Goal: Task Accomplishment & Management: Manage account settings

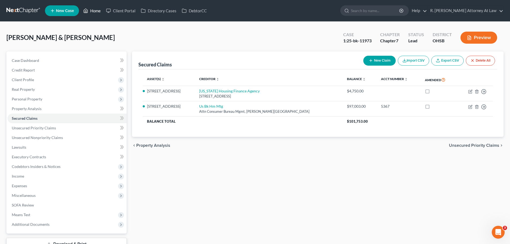
click at [96, 11] on link "Home" at bounding box center [92, 11] width 23 height 10
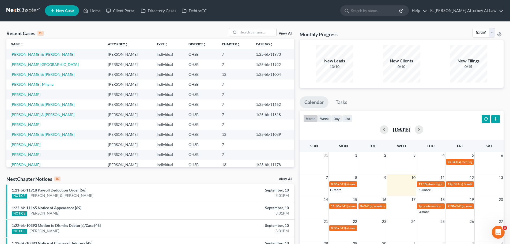
click at [31, 83] on link "[PERSON_NAME], Mhyna" at bounding box center [32, 84] width 43 height 5
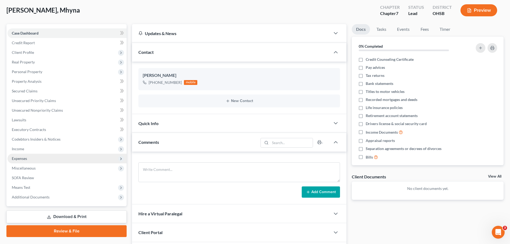
scroll to position [54, 0]
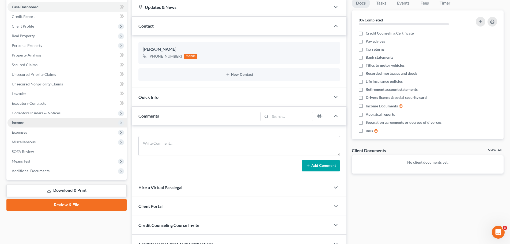
click at [21, 124] on span "Income" at bounding box center [18, 122] width 12 height 5
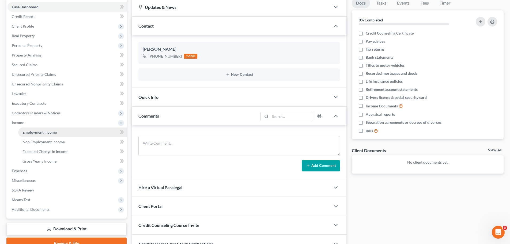
click at [48, 132] on span "Employment Income" at bounding box center [40, 132] width 34 height 5
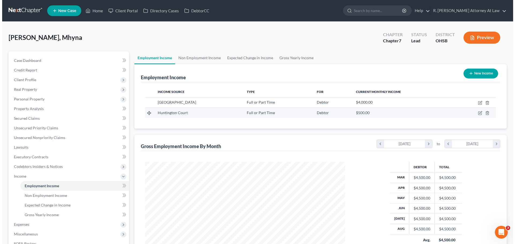
scroll to position [100, 211]
click at [477, 113] on icon "button" at bounding box center [477, 113] width 4 height 4
select select "0"
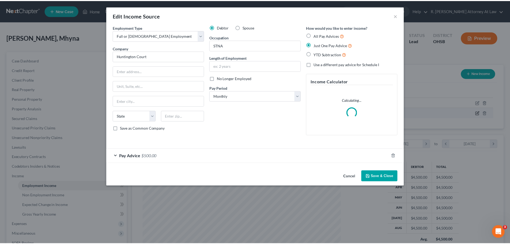
scroll to position [101, 212]
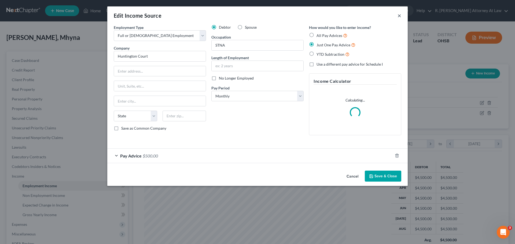
click at [399, 14] on button "×" at bounding box center [399, 15] width 4 height 6
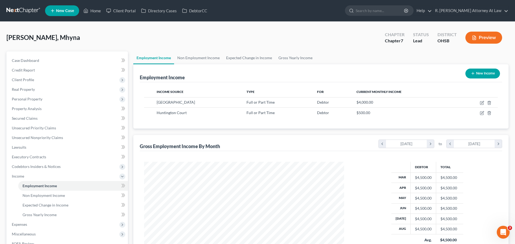
scroll to position [267869, 267758]
click at [478, 104] on icon "button" at bounding box center [477, 103] width 4 height 4
select select "0"
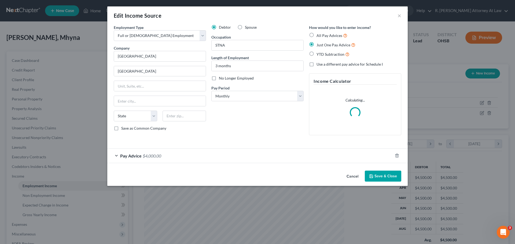
scroll to position [101, 212]
click at [142, 154] on div "Pay Advice $4,000.00" at bounding box center [249, 156] width 285 height 14
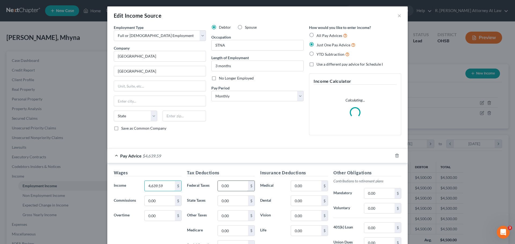
type input "4,639.59"
click at [236, 186] on input "0.00" at bounding box center [233, 186] width 30 height 10
type input "993.73"
click at [307, 189] on input "0.00" at bounding box center [306, 186] width 30 height 10
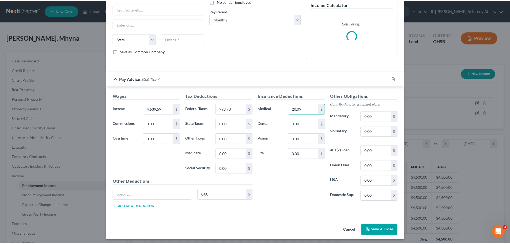
scroll to position [79, 0]
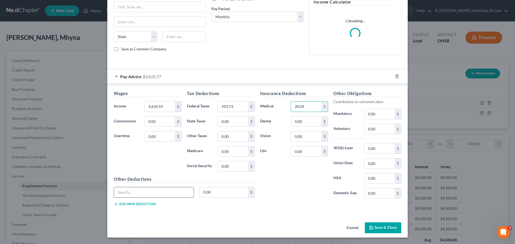
type input "20.09"
click at [146, 188] on input "text" at bounding box center [154, 192] width 80 height 10
type input "S"
type input "FSA"
type input "12.82"
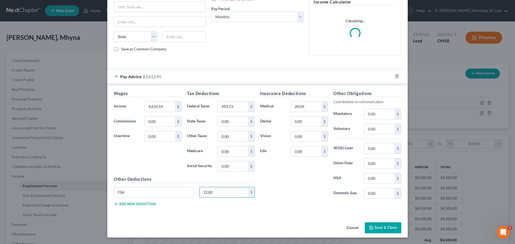
click at [374, 232] on button "Save & Close" at bounding box center [382, 227] width 36 height 11
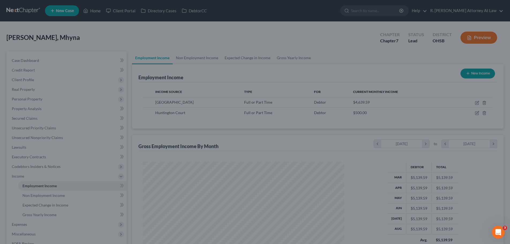
scroll to position [267869, 267758]
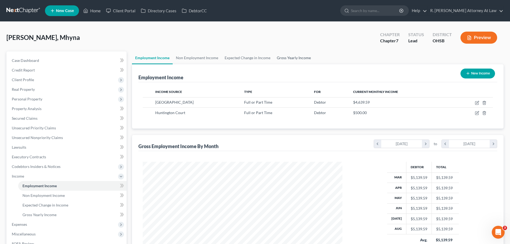
click at [287, 58] on link "Gross Yearly Income" at bounding box center [294, 57] width 40 height 13
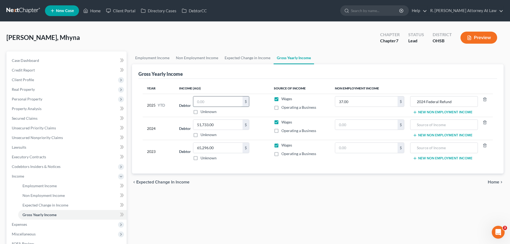
click at [214, 98] on input "text" at bounding box center [217, 101] width 49 height 10
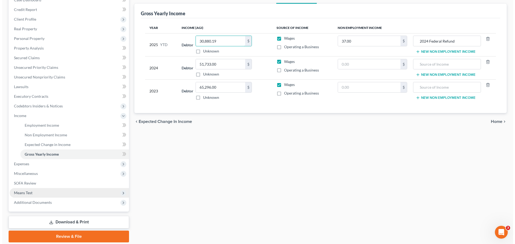
scroll to position [79, 0]
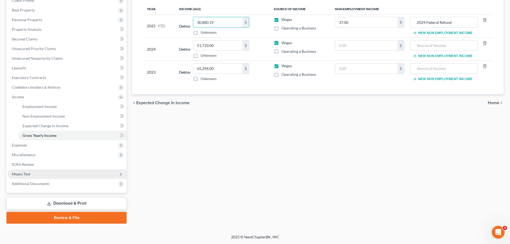
type input "30,880.19"
click at [20, 176] on span "Means Test" at bounding box center [21, 174] width 18 height 5
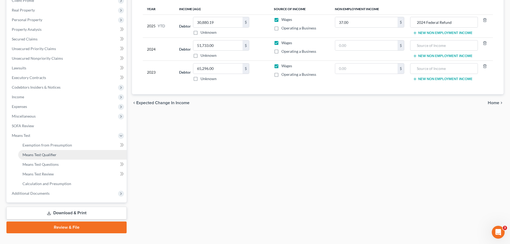
click at [49, 156] on span "Means Test Qualifier" at bounding box center [40, 154] width 34 height 5
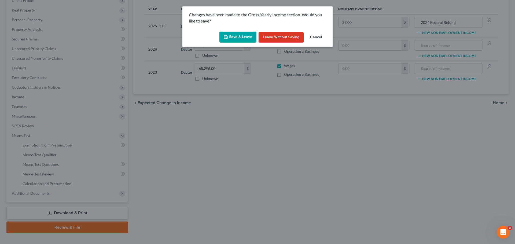
drag, startPoint x: 219, startPoint y: 38, endPoint x: 222, endPoint y: 37, distance: 3.1
click at [220, 38] on div "Save & Leave Leave without Saving Cancel" at bounding box center [257, 38] width 150 height 18
click at [227, 36] on icon "button" at bounding box center [225, 37] width 4 height 4
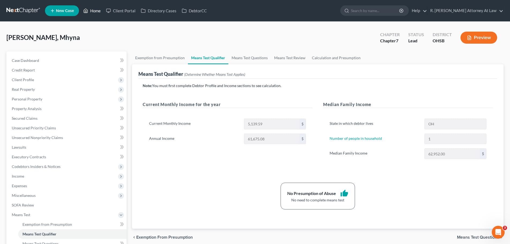
click at [94, 10] on link "Home" at bounding box center [92, 11] width 23 height 10
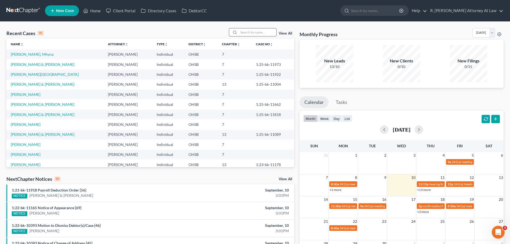
click at [247, 34] on input "search" at bounding box center [258, 32] width 38 height 8
type input "[PERSON_NAME]"
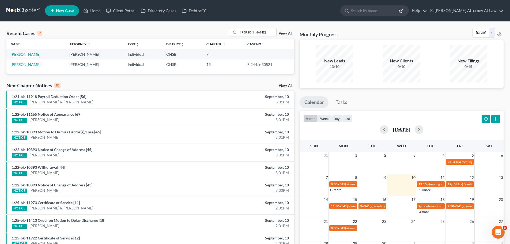
click at [21, 53] on link "[PERSON_NAME]" at bounding box center [26, 54] width 30 height 5
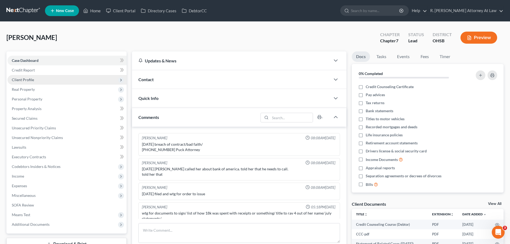
click at [28, 81] on span "Client Profile" at bounding box center [23, 79] width 22 height 5
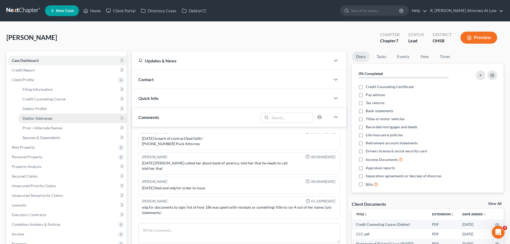
drag, startPoint x: 42, startPoint y: 119, endPoint x: 104, endPoint y: 117, distance: 62.5
click at [42, 119] on span "Debtor Addresses" at bounding box center [38, 118] width 30 height 5
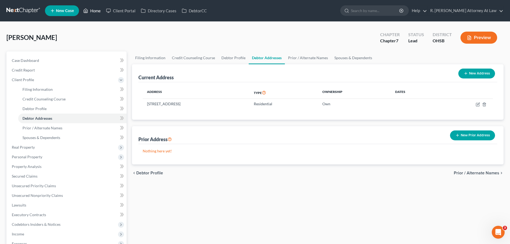
drag, startPoint x: 89, startPoint y: 13, endPoint x: 92, endPoint y: 0, distance: 12.9
click at [88, 12] on link "Home" at bounding box center [92, 11] width 23 height 10
